Goal: Task Accomplishment & Management: Manage account settings

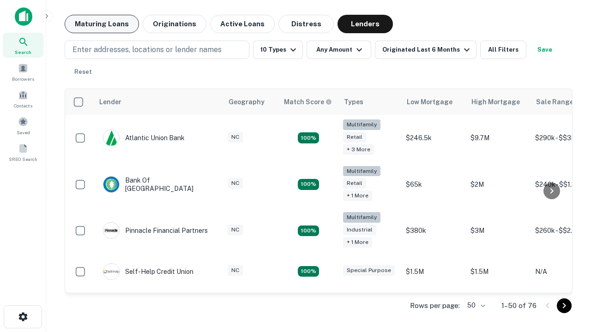
click at [102, 24] on button "Maturing Loans" at bounding box center [102, 24] width 74 height 18
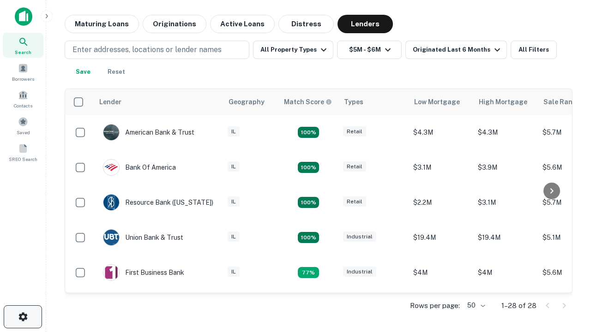
click at [23, 317] on icon "button" at bounding box center [23, 317] width 11 height 11
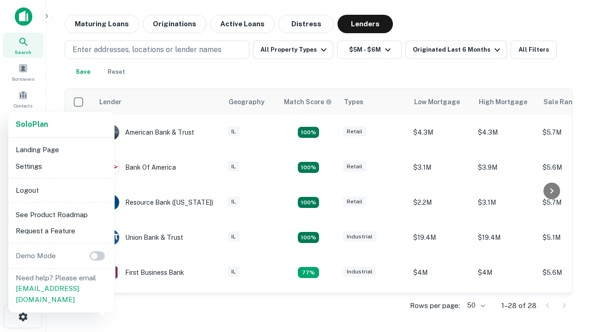
click at [61, 190] on li "Logout" at bounding box center [61, 190] width 99 height 17
